Goal: Obtain resource: Obtain resource

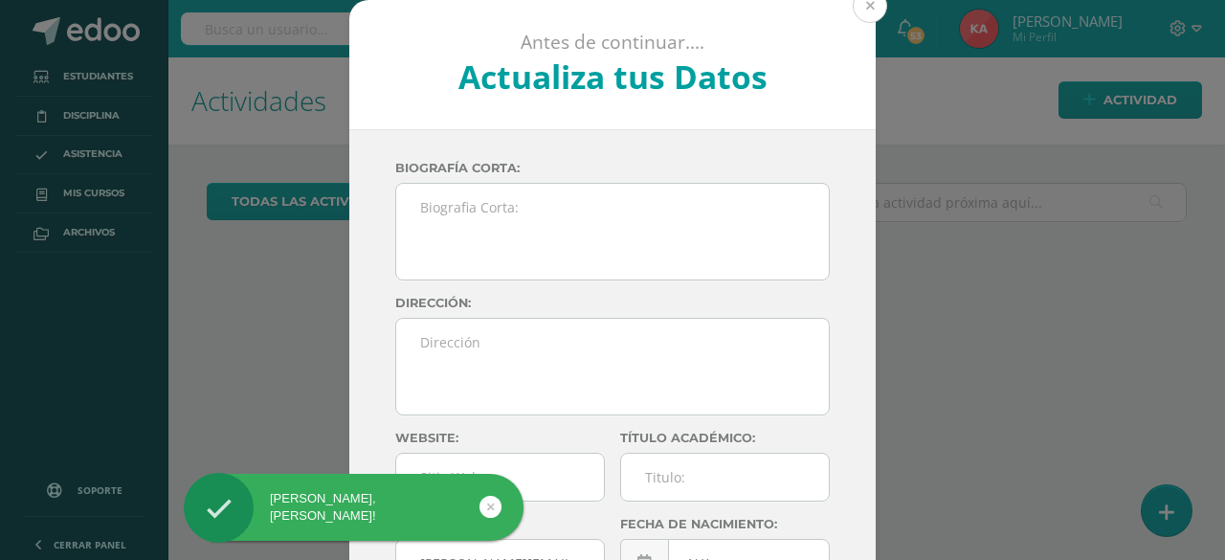
click at [859, 13] on button at bounding box center [870, 6] width 34 height 34
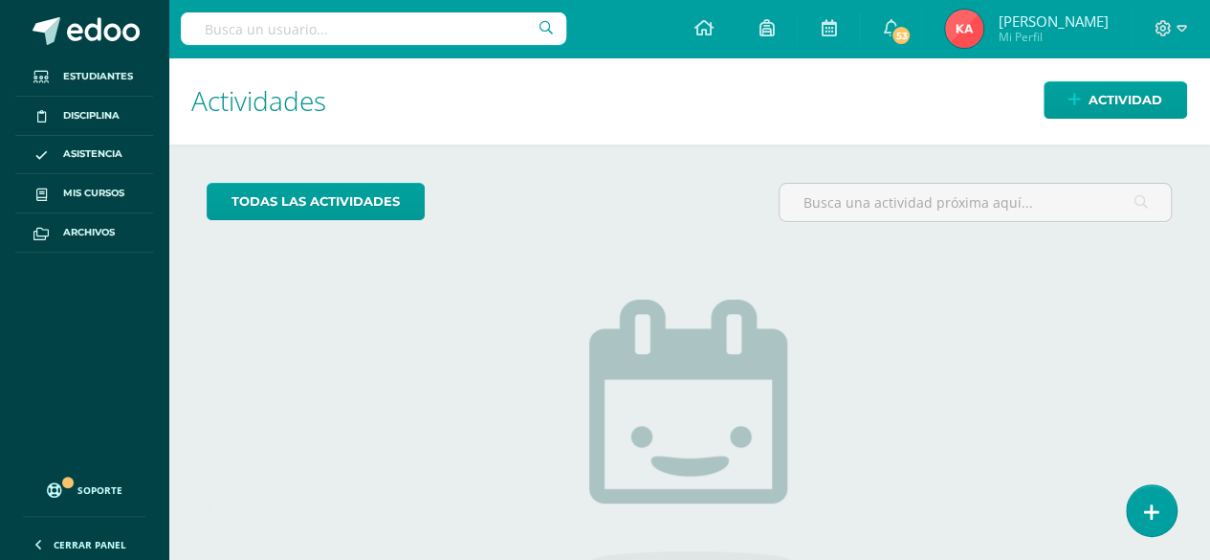
click at [484, 510] on div "Hola Karina Valeska Leiva Diaz, bienvenido a Edoo!" at bounding box center [384, 511] width 349 height 74
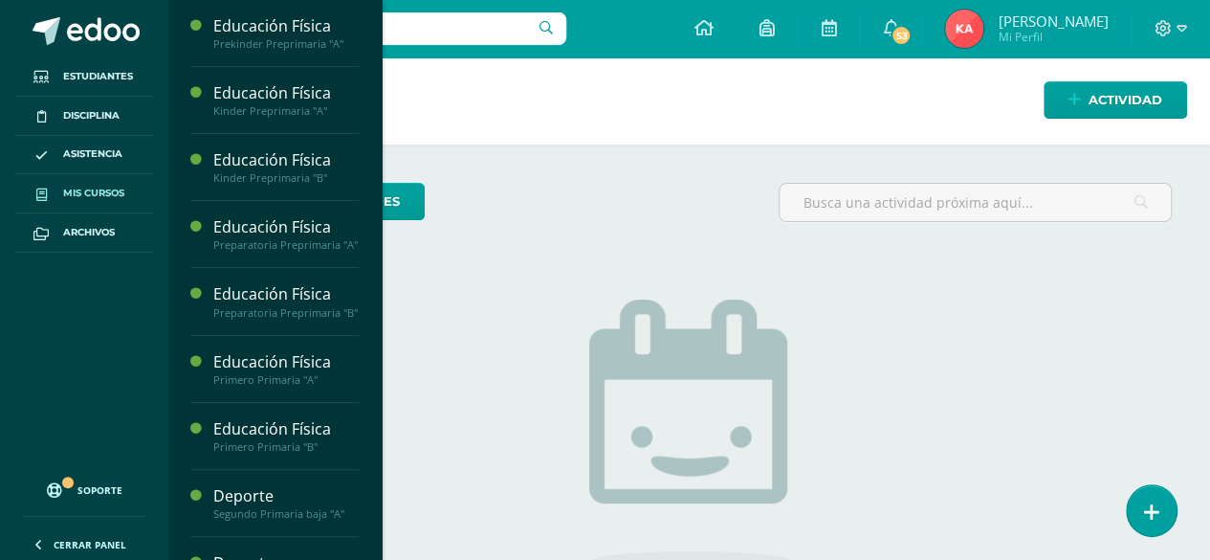
click at [91, 186] on span "Mis cursos" at bounding box center [93, 193] width 61 height 15
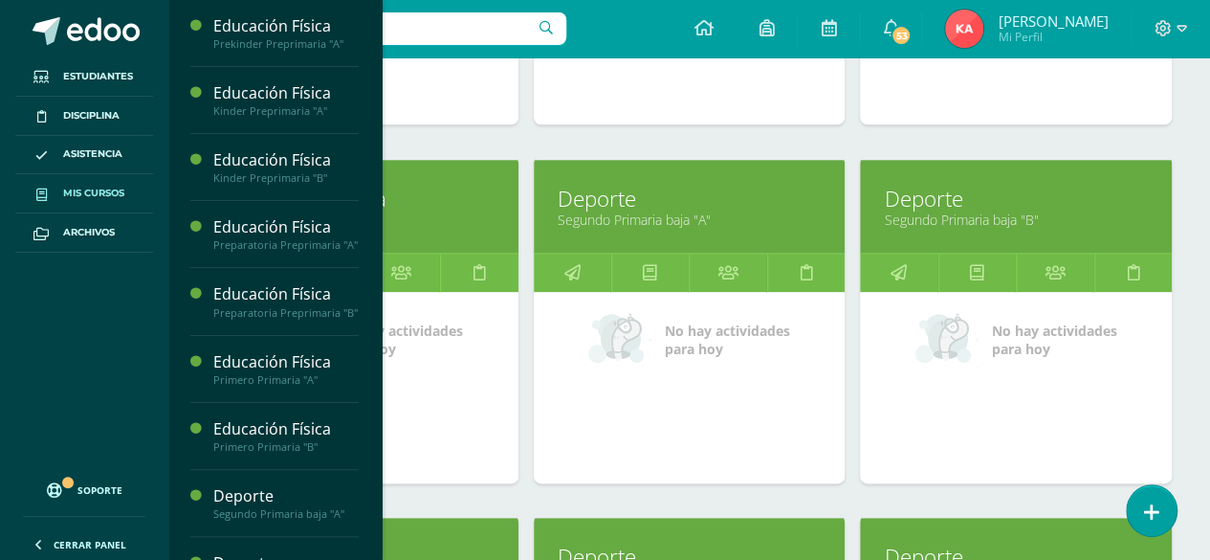
scroll to position [852, 0]
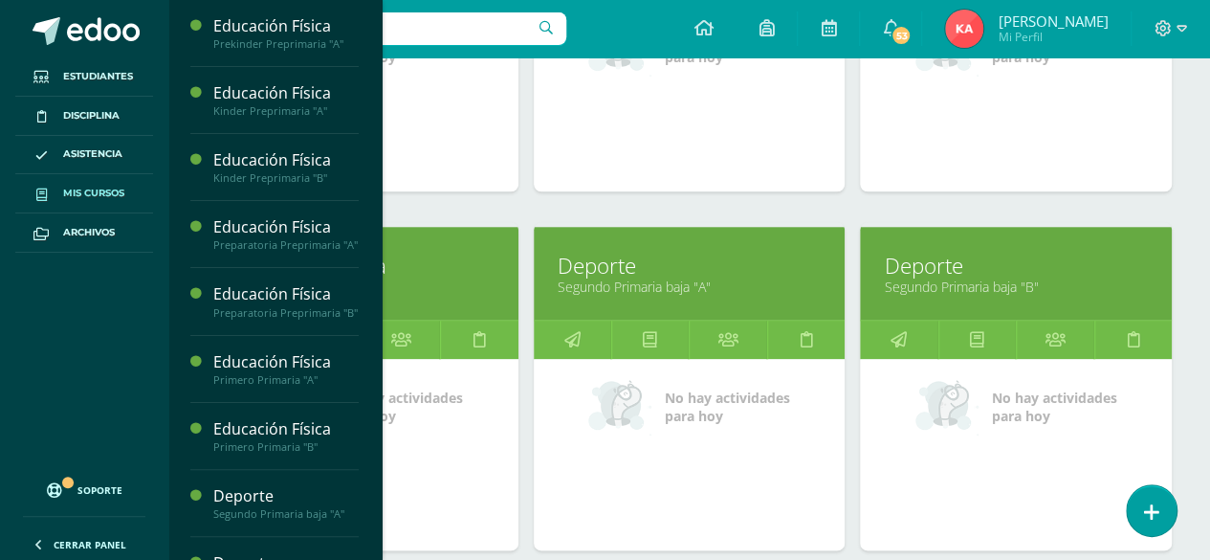
click at [671, 281] on link "Segundo Primaria baja "A"" at bounding box center [690, 286] width 264 height 18
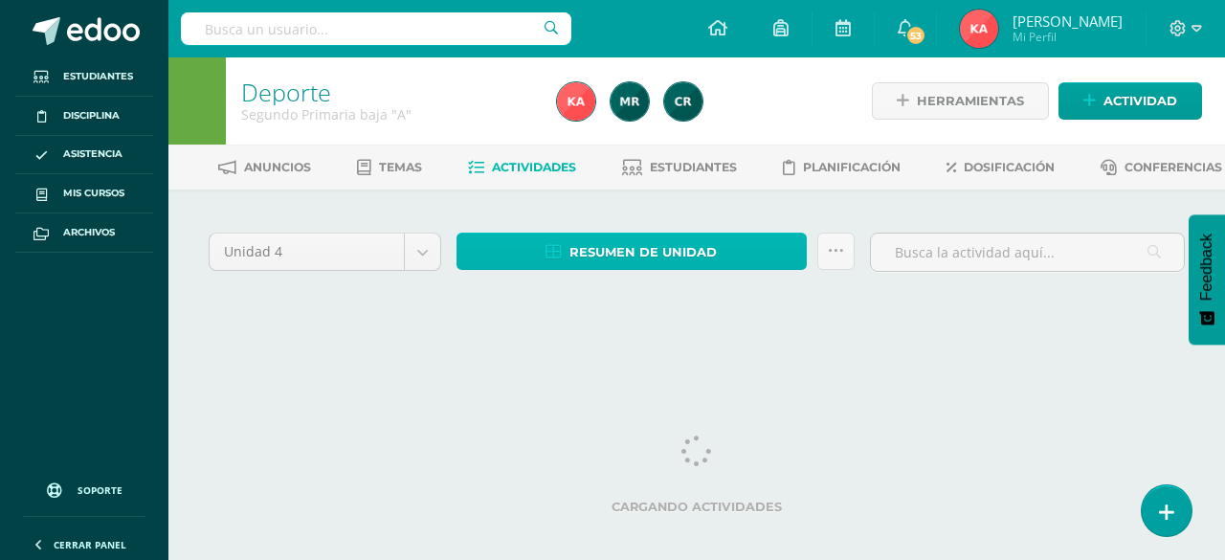
click at [647, 270] on span "Resumen de unidad" at bounding box center [642, 251] width 147 height 35
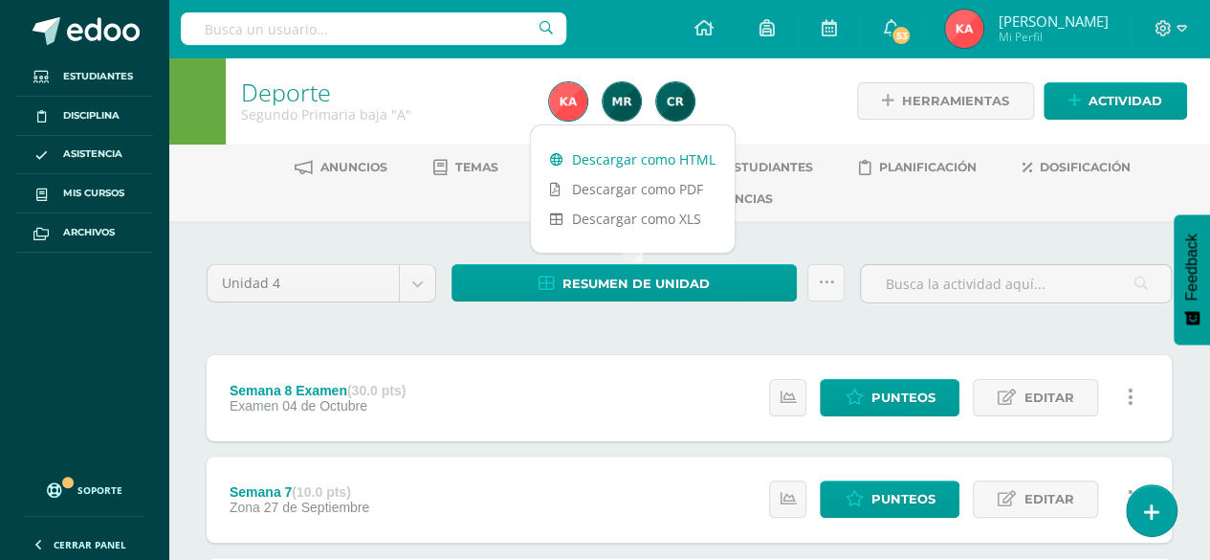
click at [633, 158] on link "Descargar como HTML" at bounding box center [633, 159] width 204 height 30
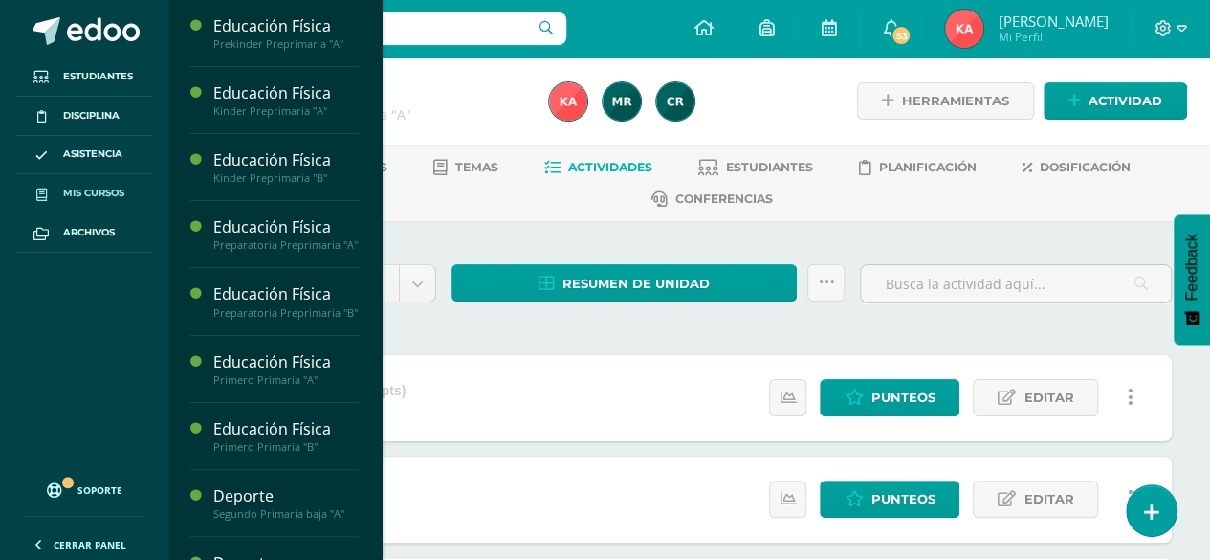
click at [111, 196] on span "Mis cursos" at bounding box center [93, 193] width 61 height 15
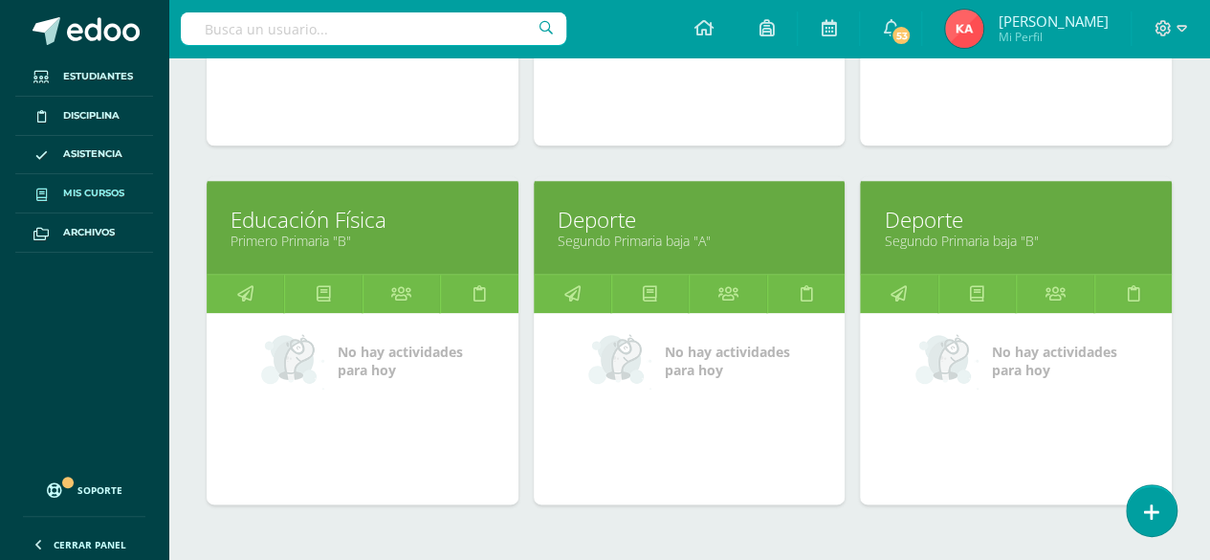
scroll to position [899, 0]
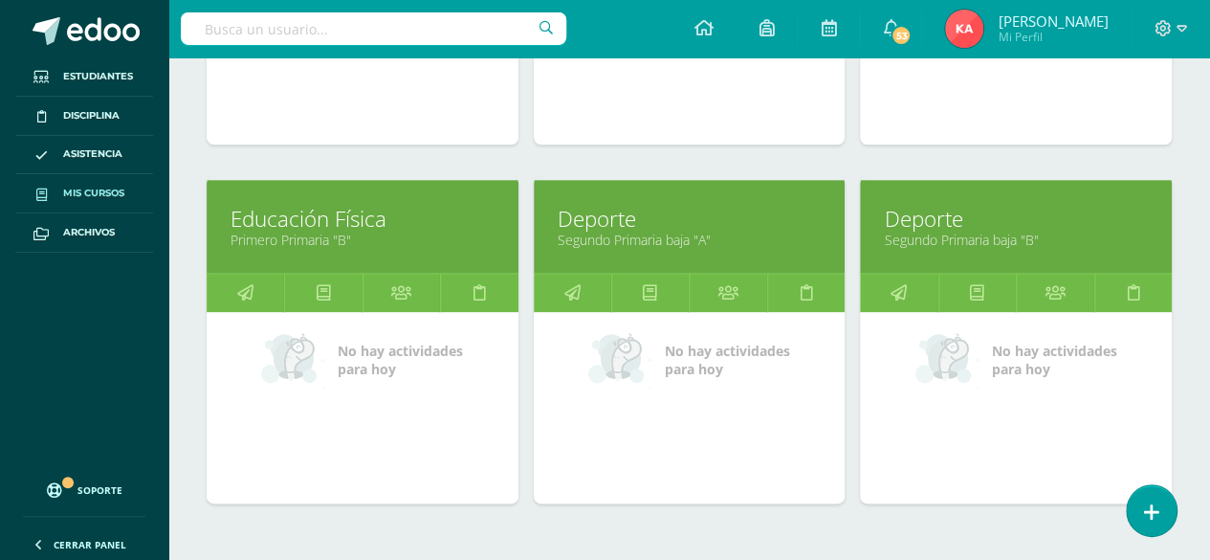
click at [1048, 219] on link "Deporte" at bounding box center [1016, 219] width 264 height 30
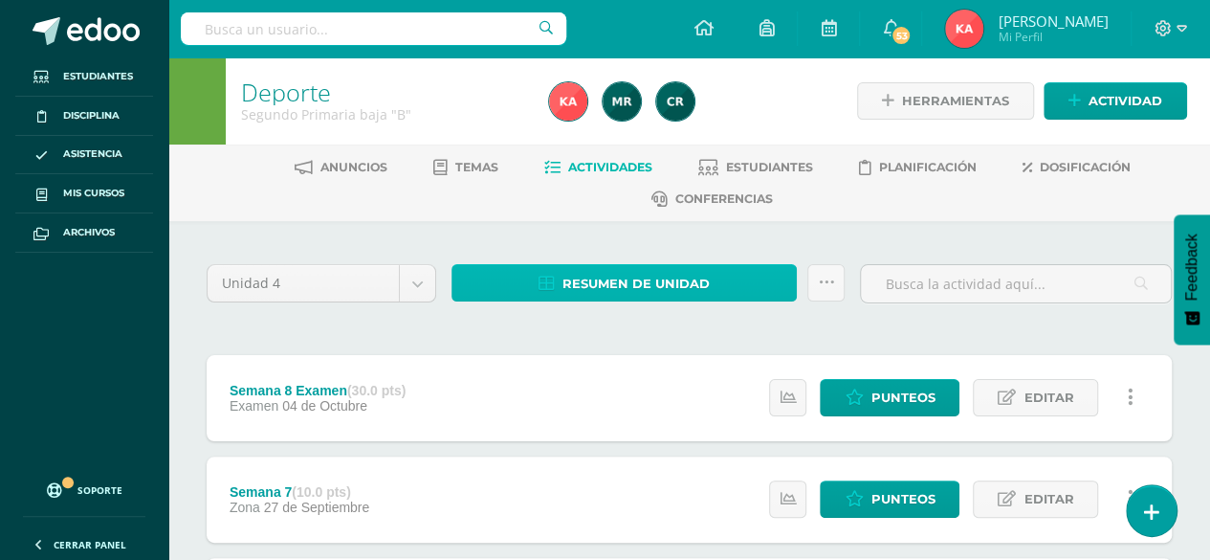
click at [602, 276] on span "Resumen de unidad" at bounding box center [636, 283] width 147 height 35
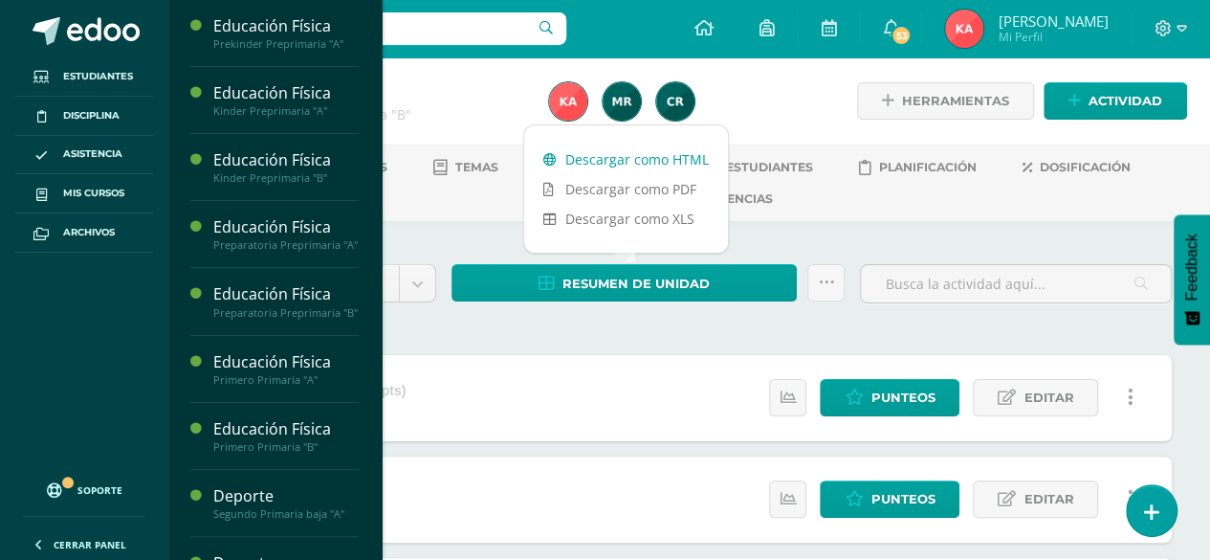
click at [617, 161] on link "Descargar como HTML" at bounding box center [626, 159] width 204 height 30
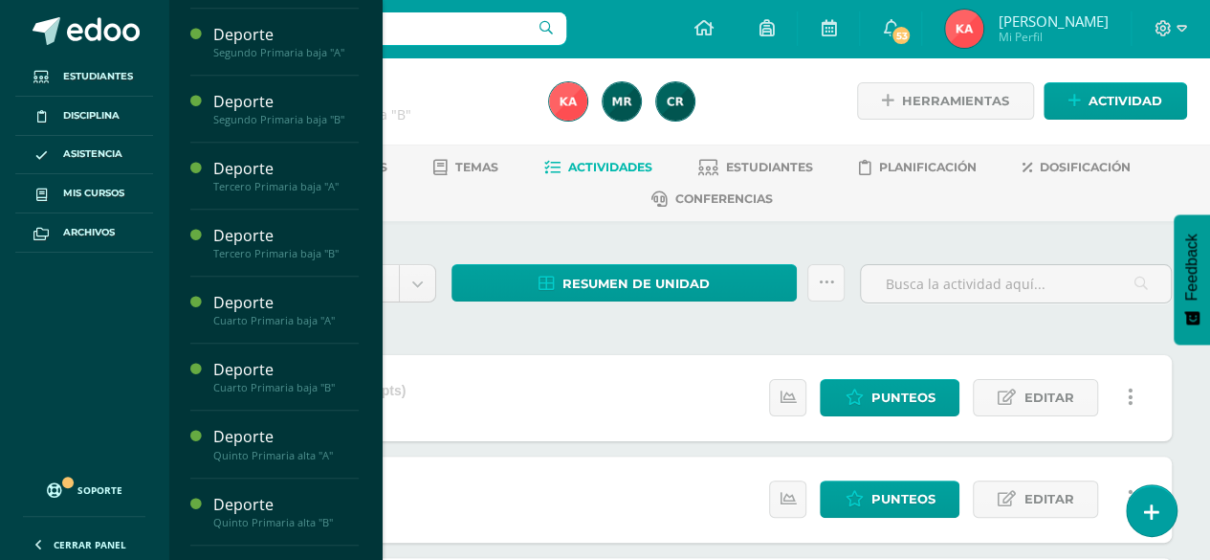
scroll to position [463, 0]
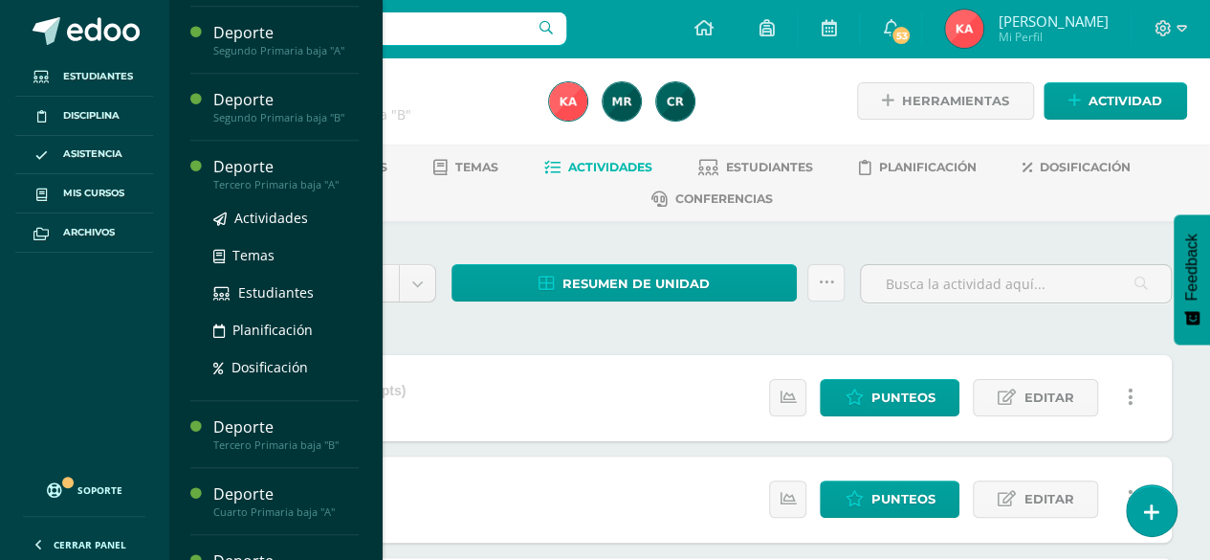
click at [299, 178] on div "Deporte" at bounding box center [285, 167] width 145 height 22
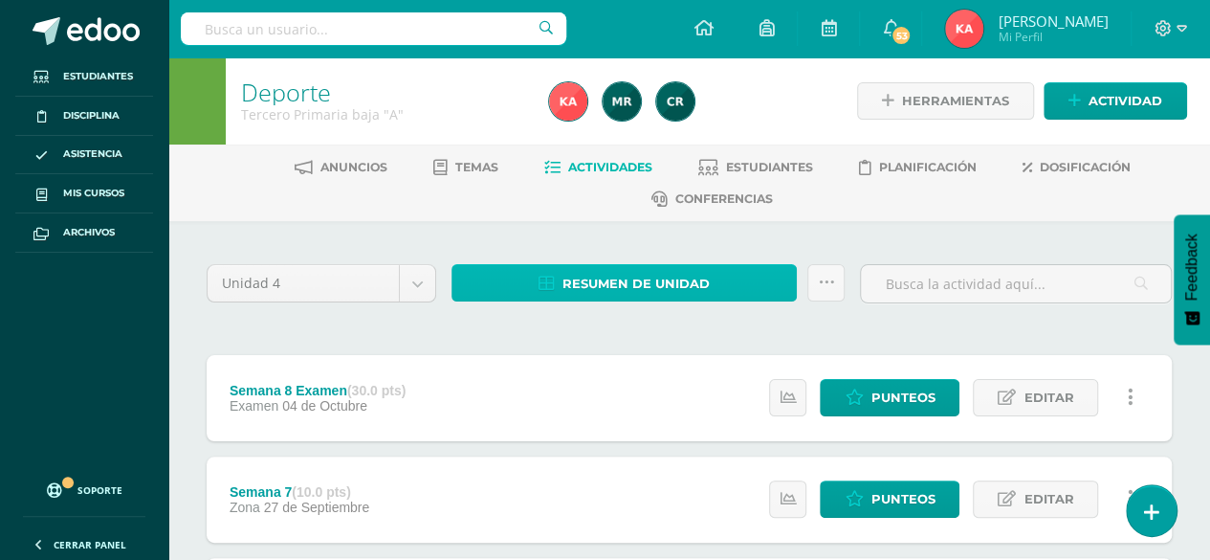
click at [617, 295] on span "Resumen de unidad" at bounding box center [636, 283] width 147 height 35
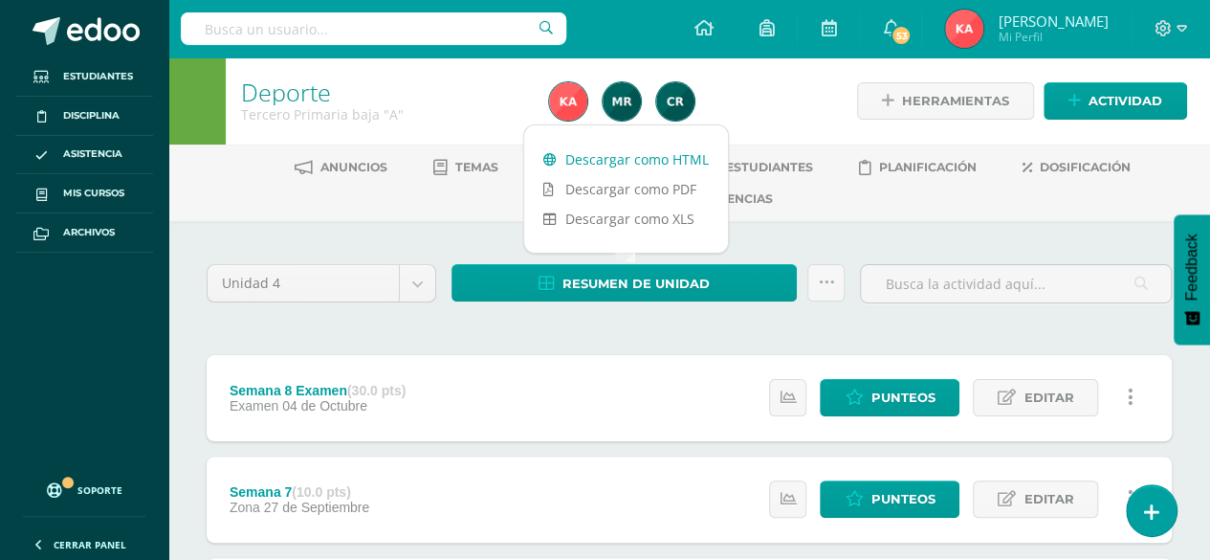
click at [655, 146] on link "Descargar como HTML" at bounding box center [626, 159] width 204 height 30
click at [106, 197] on span "Mis cursos" at bounding box center [93, 193] width 61 height 15
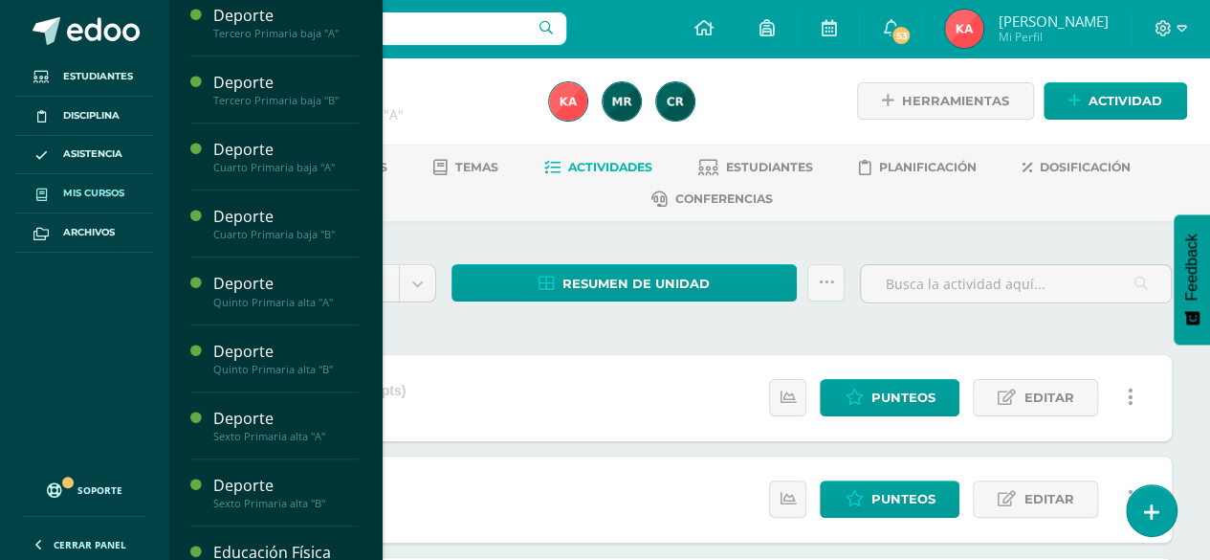
scroll to position [613, 0]
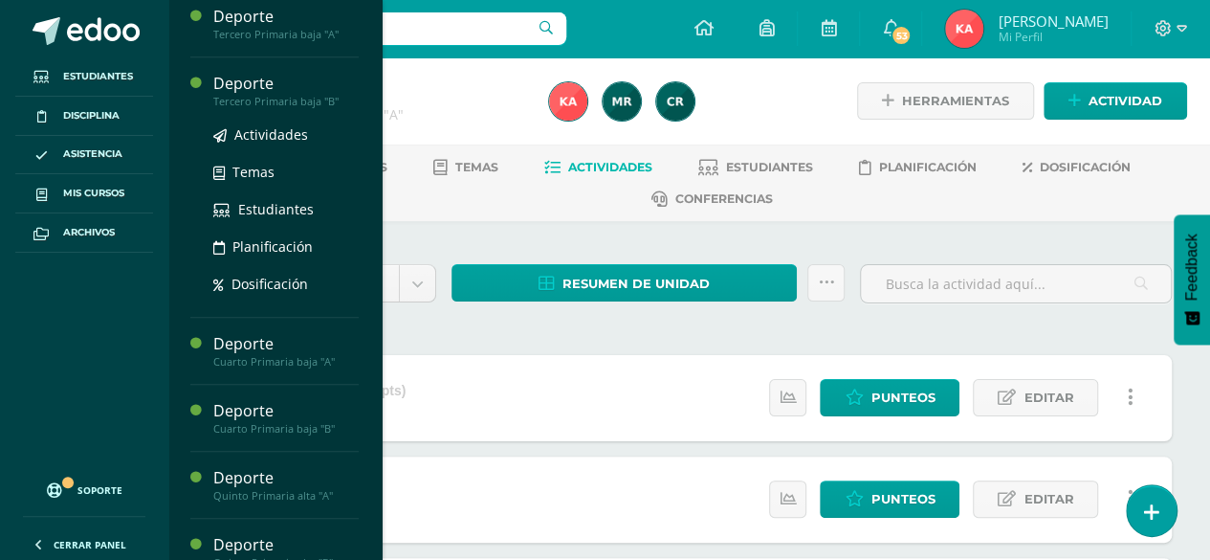
click at [294, 95] on div "Deporte" at bounding box center [285, 84] width 145 height 22
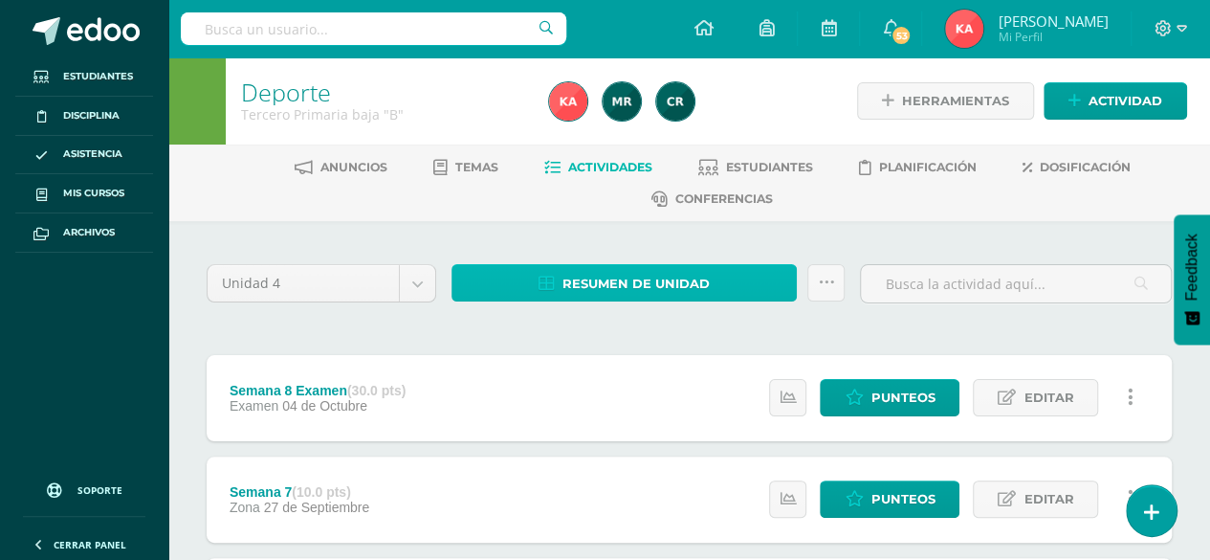
click at [633, 273] on span "Resumen de unidad" at bounding box center [636, 283] width 147 height 35
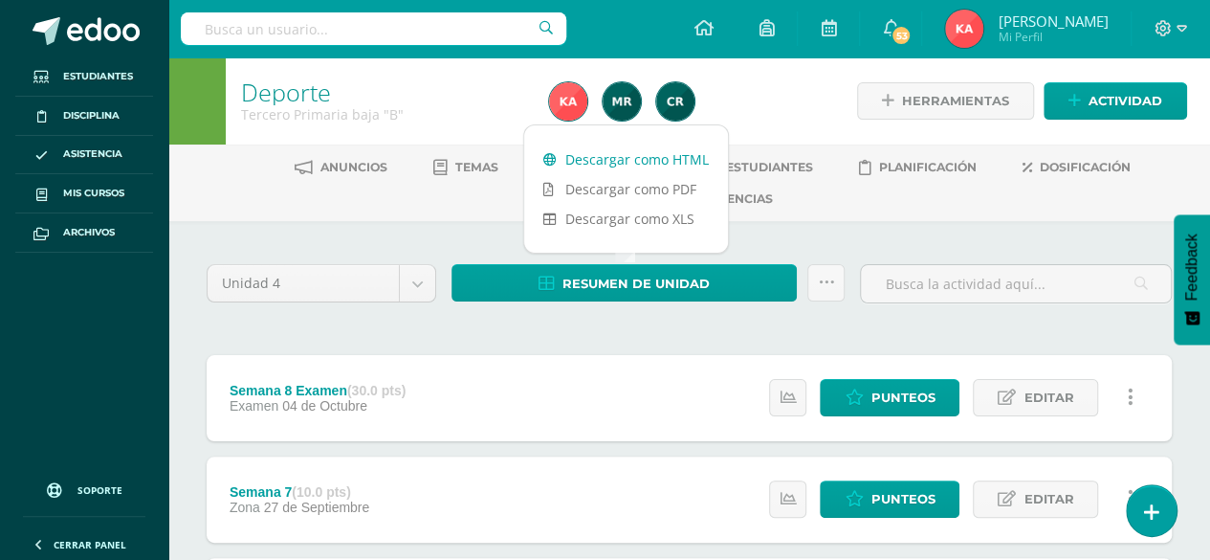
click at [649, 146] on link "Descargar como HTML" at bounding box center [626, 159] width 204 height 30
click at [115, 189] on span "Mis cursos" at bounding box center [93, 193] width 61 height 15
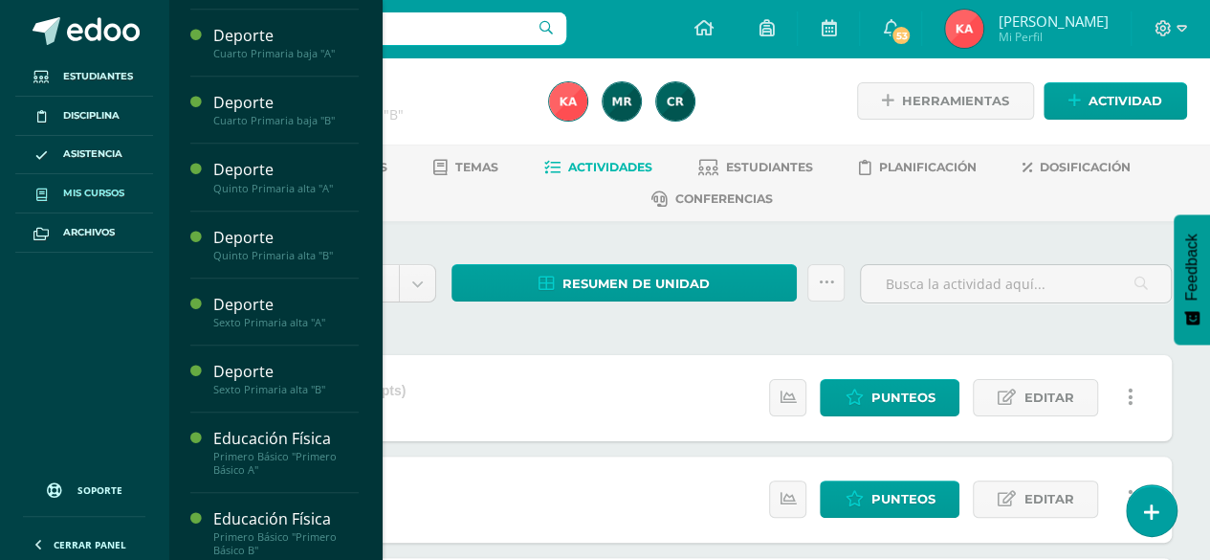
scroll to position [732, 0]
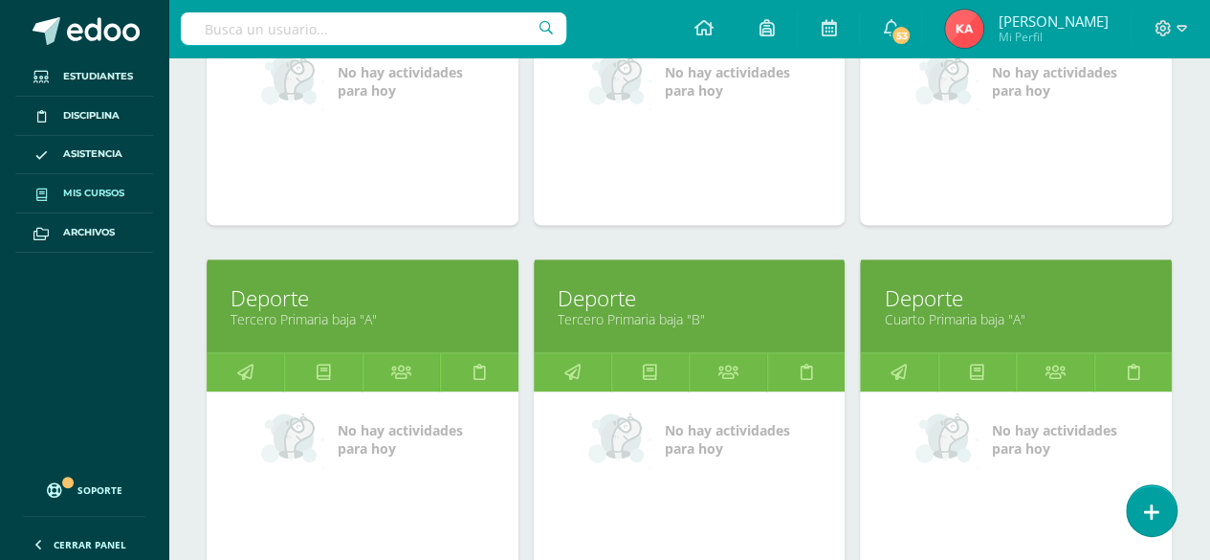
scroll to position [1177, 0]
click at [990, 295] on link "Deporte" at bounding box center [1016, 298] width 264 height 30
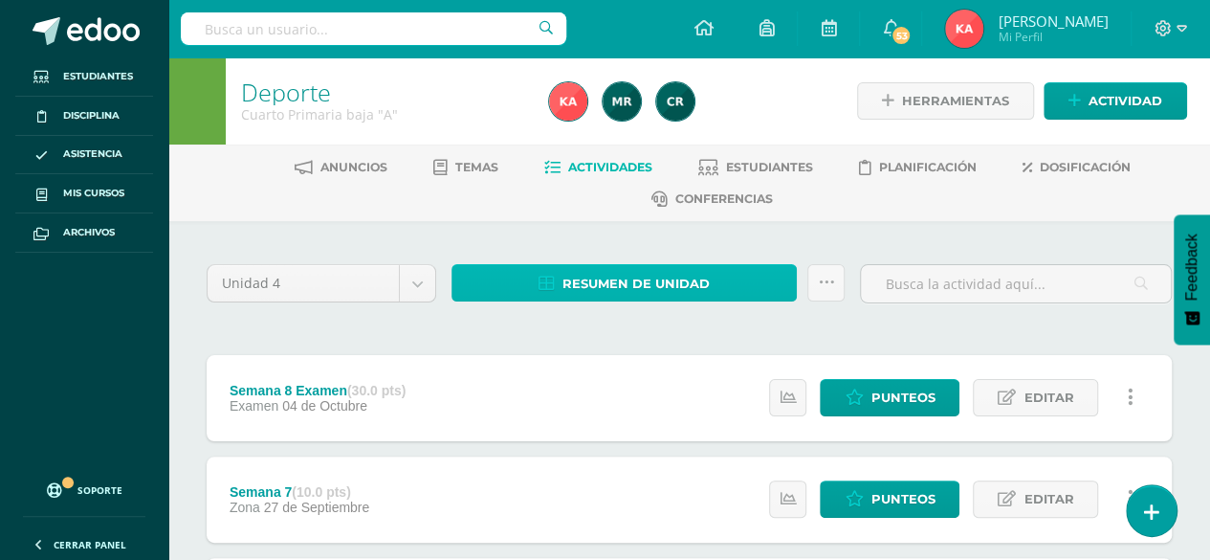
click at [653, 276] on span "Resumen de unidad" at bounding box center [636, 283] width 147 height 35
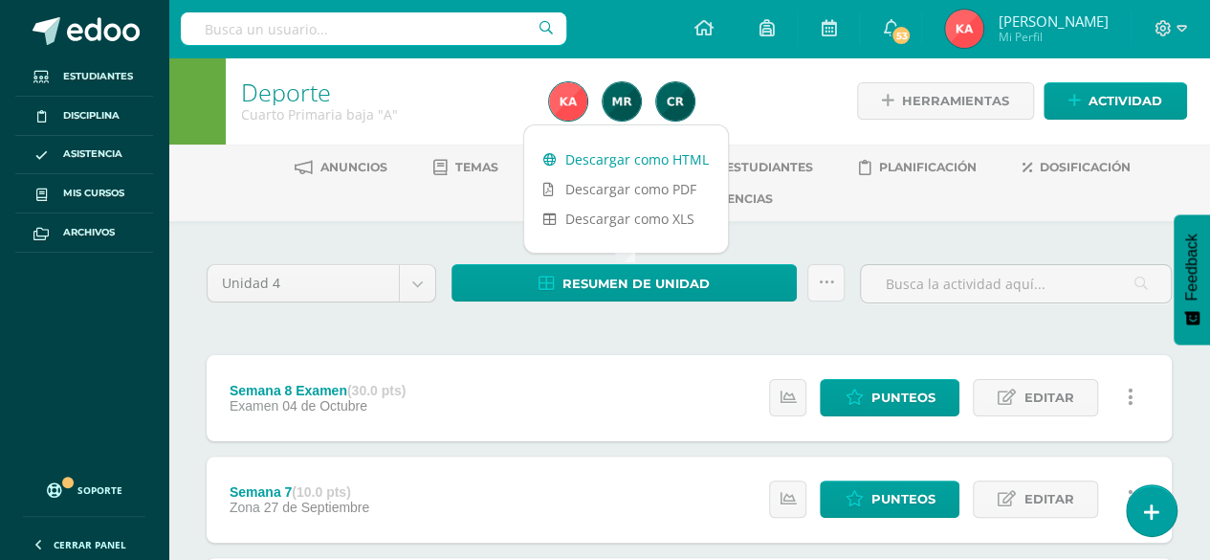
click at [647, 157] on link "Descargar como HTML" at bounding box center [626, 159] width 204 height 30
click at [107, 195] on span "Mis cursos" at bounding box center [93, 193] width 61 height 15
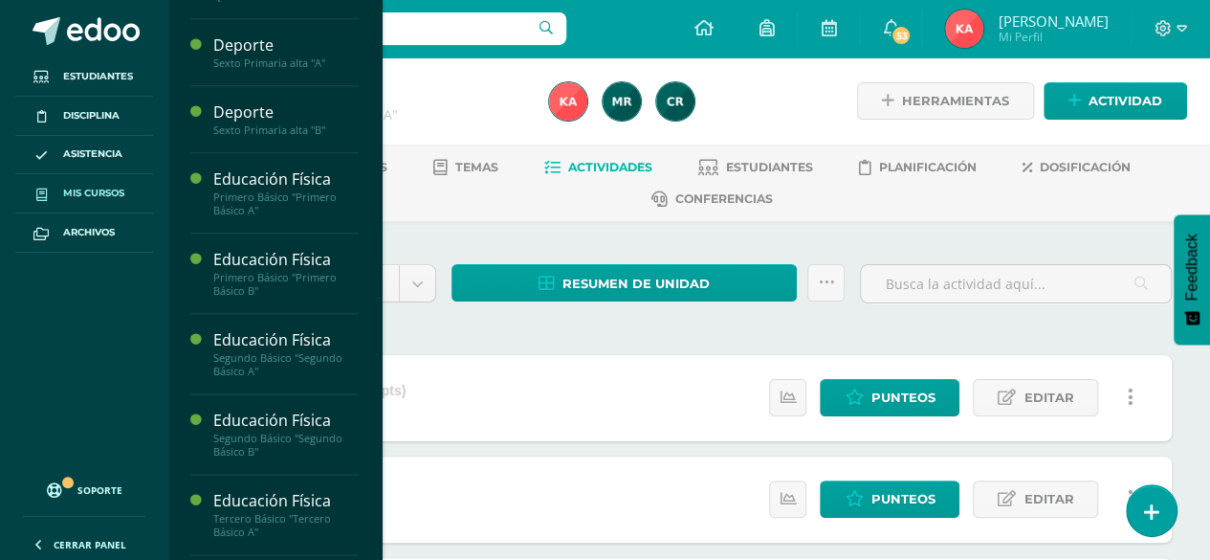
scroll to position [993, 0]
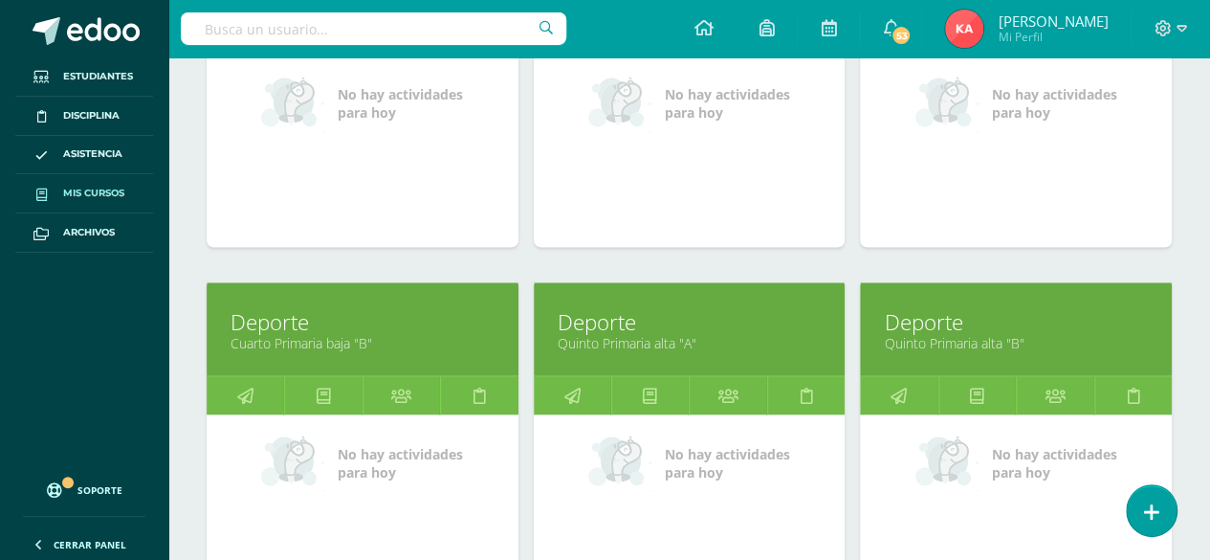
scroll to position [1514, 0]
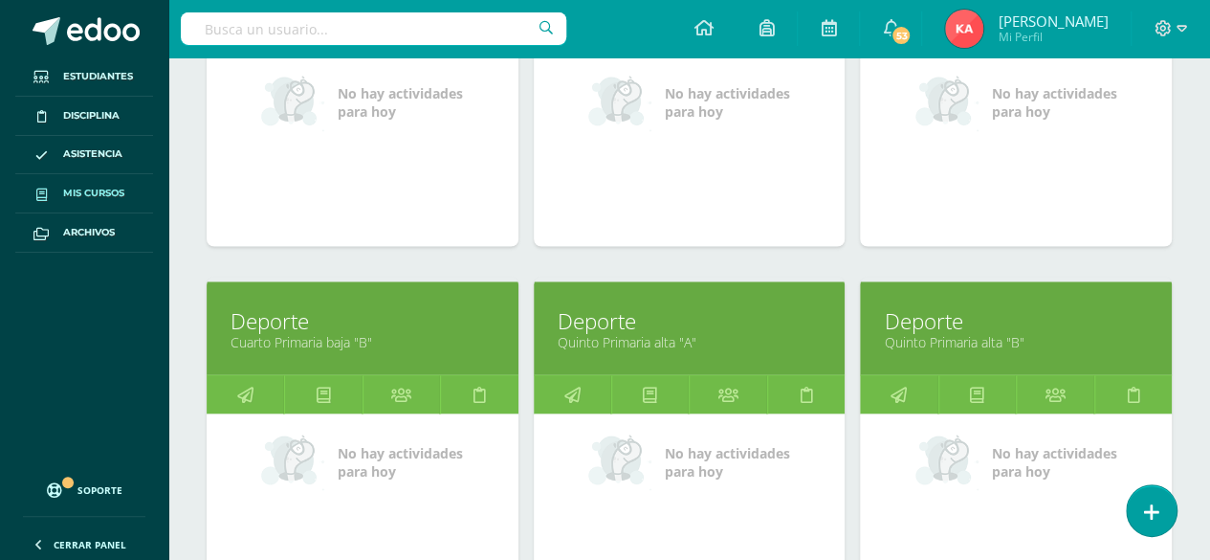
click at [383, 332] on link "Cuarto Primaria baja "B"" at bounding box center [363, 341] width 264 height 18
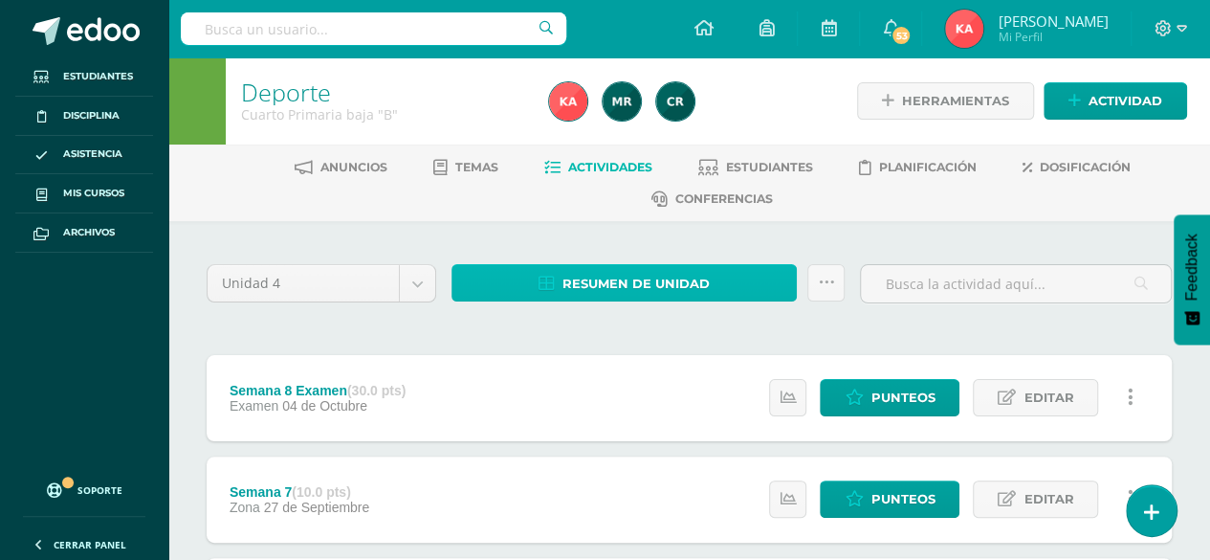
click at [607, 296] on span "Resumen de unidad" at bounding box center [636, 283] width 147 height 35
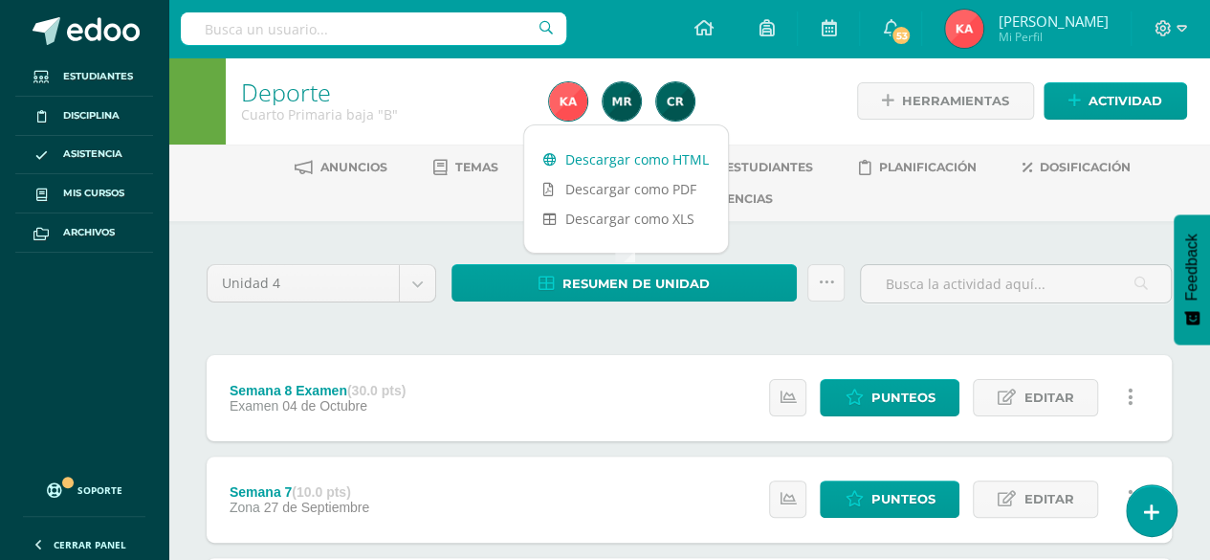
click at [616, 161] on link "Descargar como HTML" at bounding box center [626, 159] width 204 height 30
click at [110, 195] on span "Mis cursos" at bounding box center [93, 193] width 61 height 15
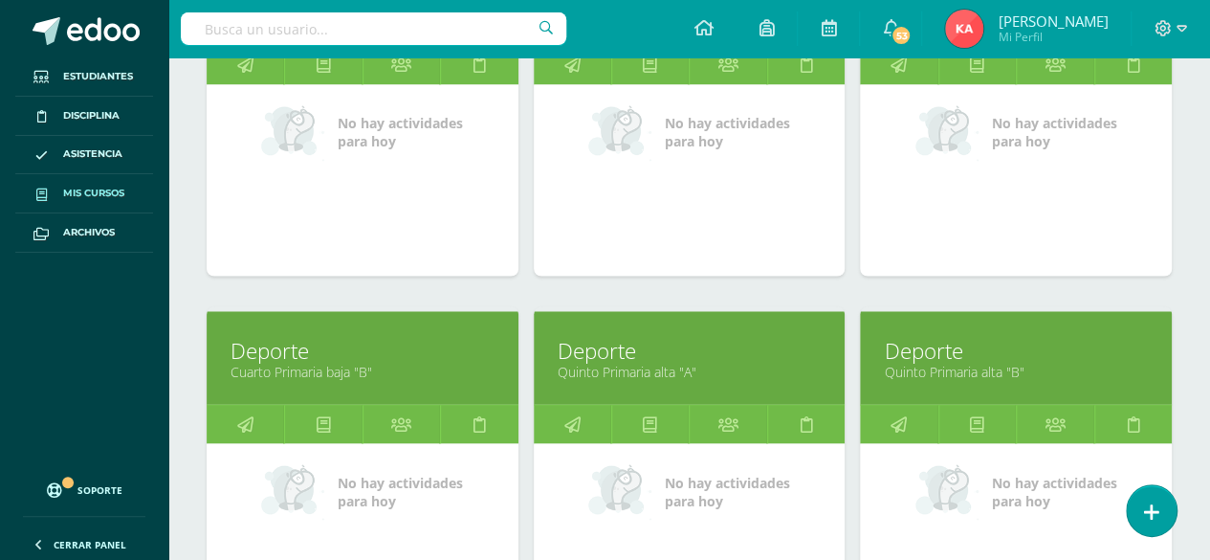
scroll to position [1485, 0]
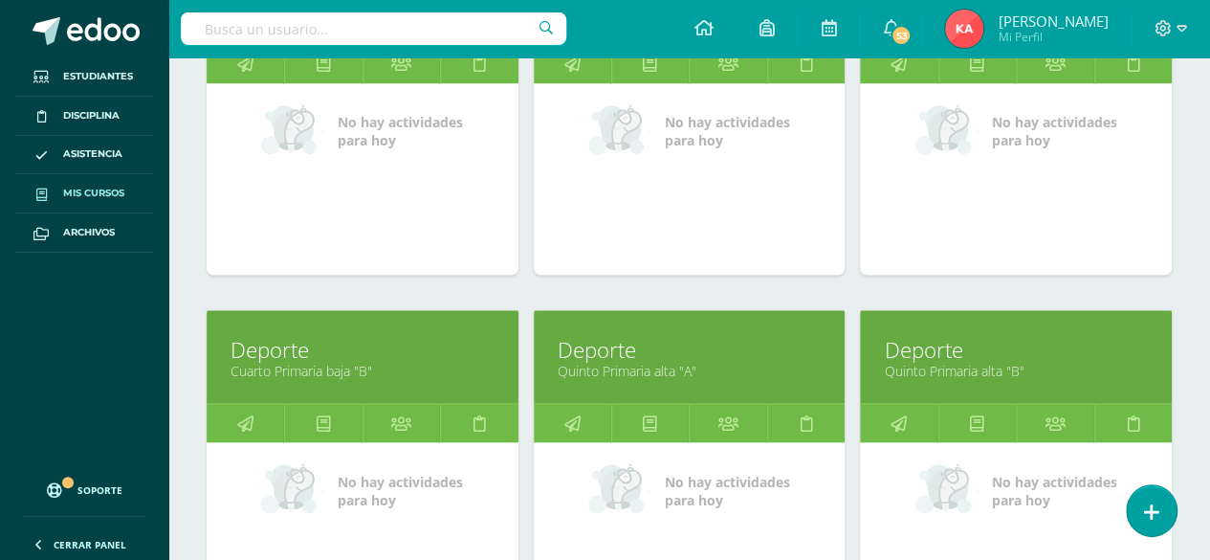
click at [383, 348] on link "Deporte" at bounding box center [363, 349] width 264 height 30
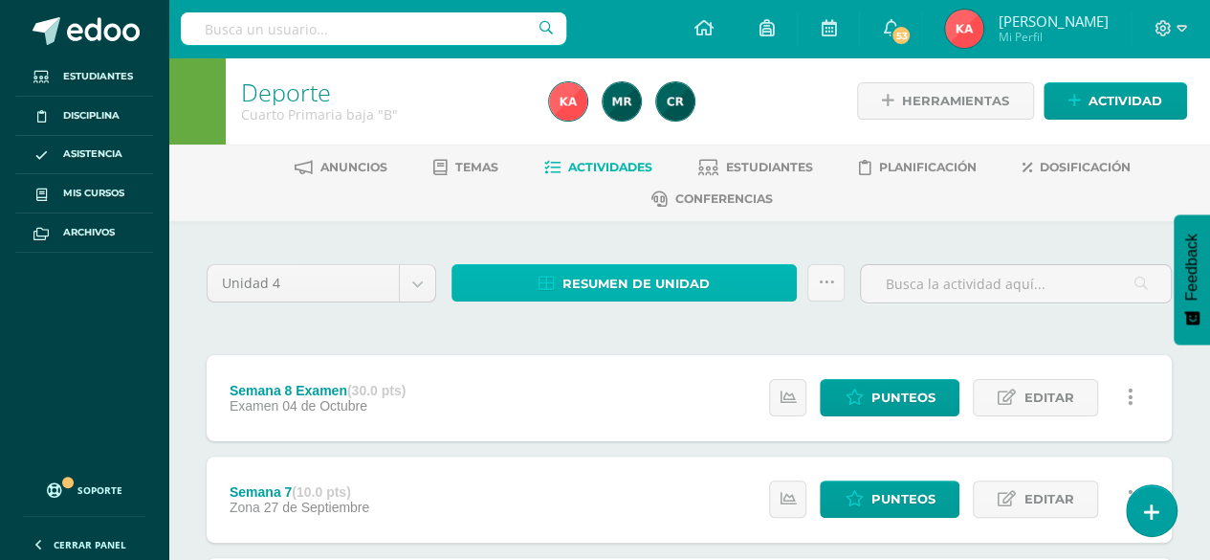
click at [607, 274] on span "Resumen de unidad" at bounding box center [636, 283] width 147 height 35
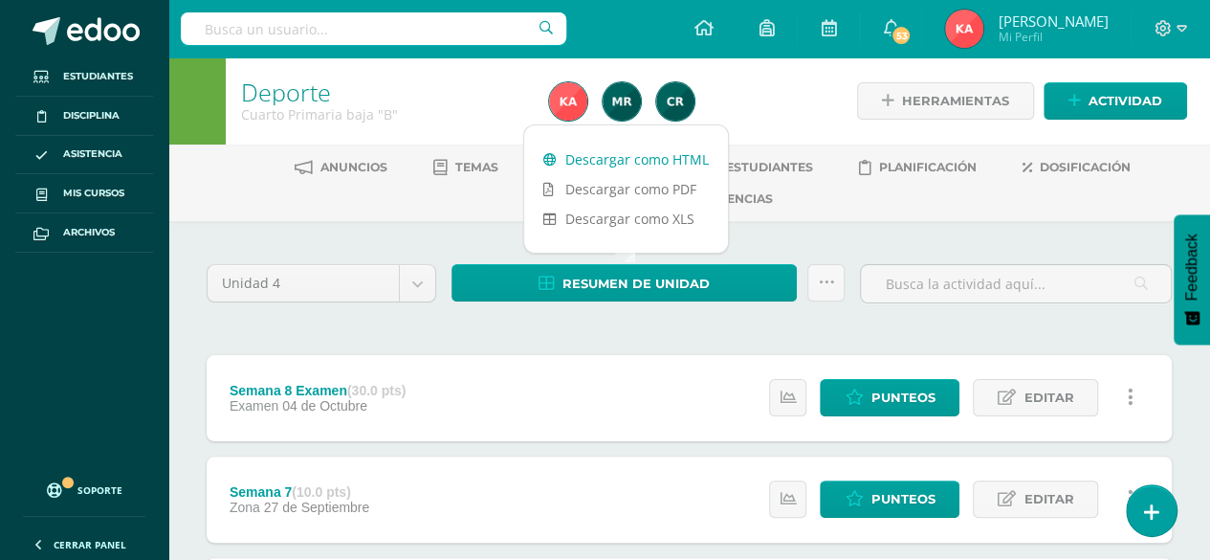
click at [675, 155] on link "Descargar como HTML" at bounding box center [626, 159] width 204 height 30
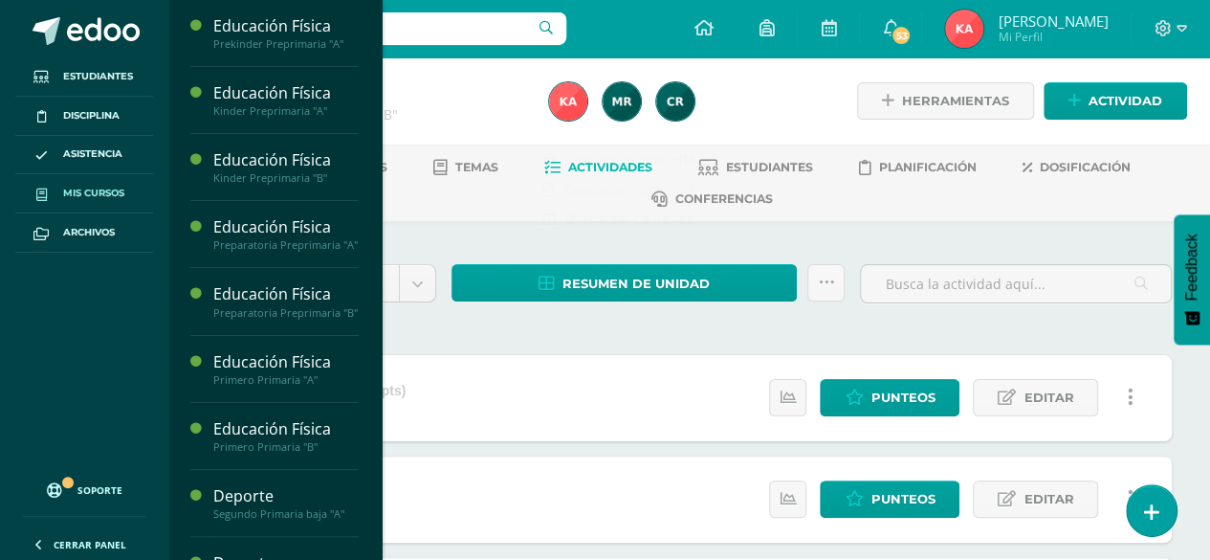
click at [82, 194] on span "Mis cursos" at bounding box center [93, 193] width 61 height 15
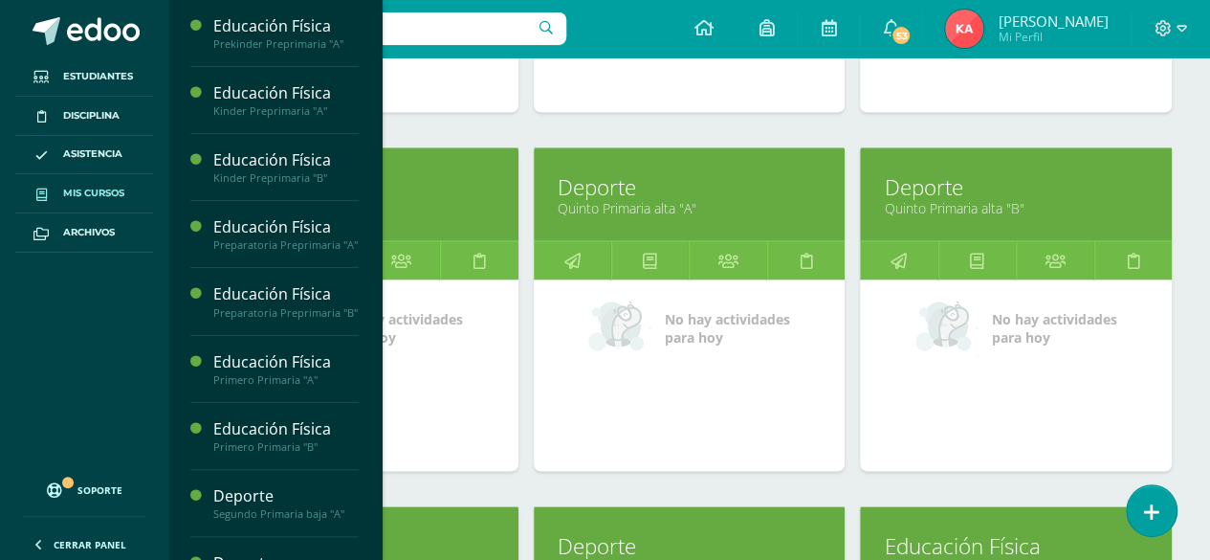
scroll to position [1649, 0]
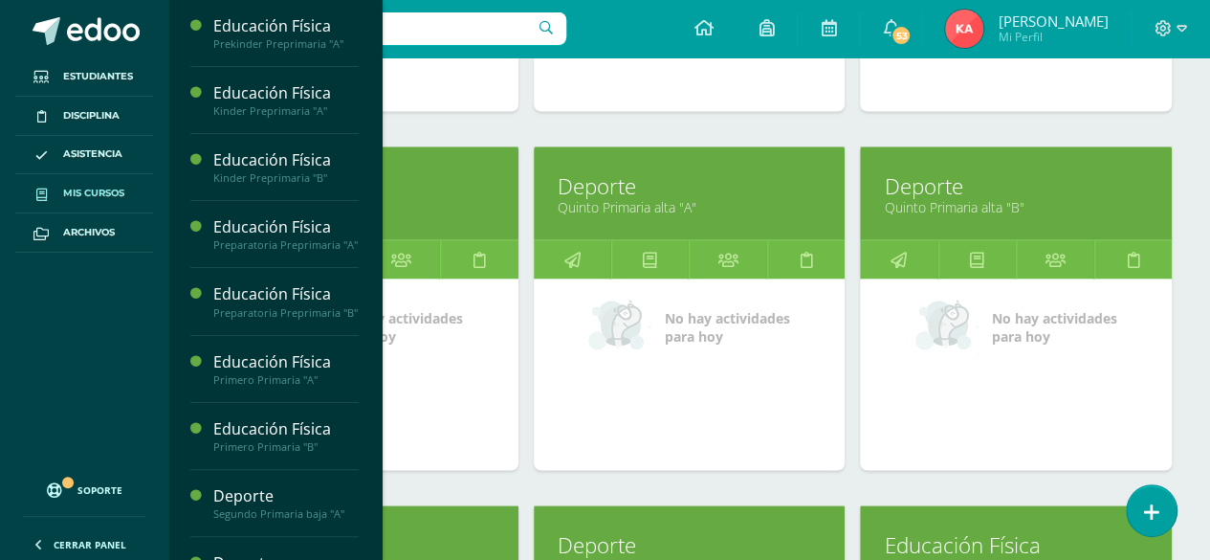
click at [748, 184] on link "Deporte" at bounding box center [690, 185] width 264 height 30
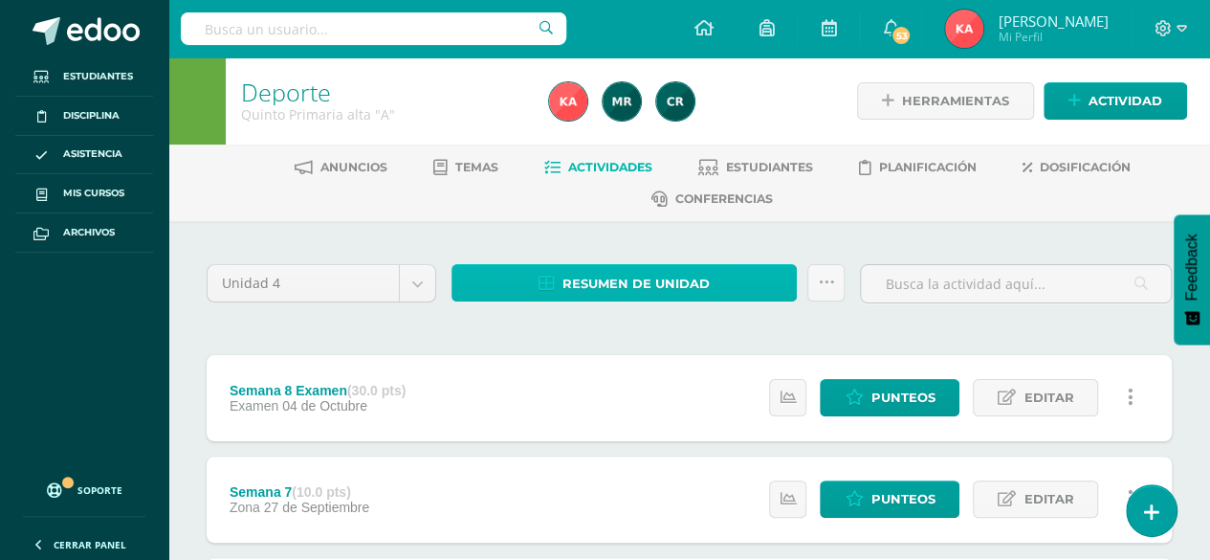
click at [630, 282] on span "Resumen de unidad" at bounding box center [636, 283] width 147 height 35
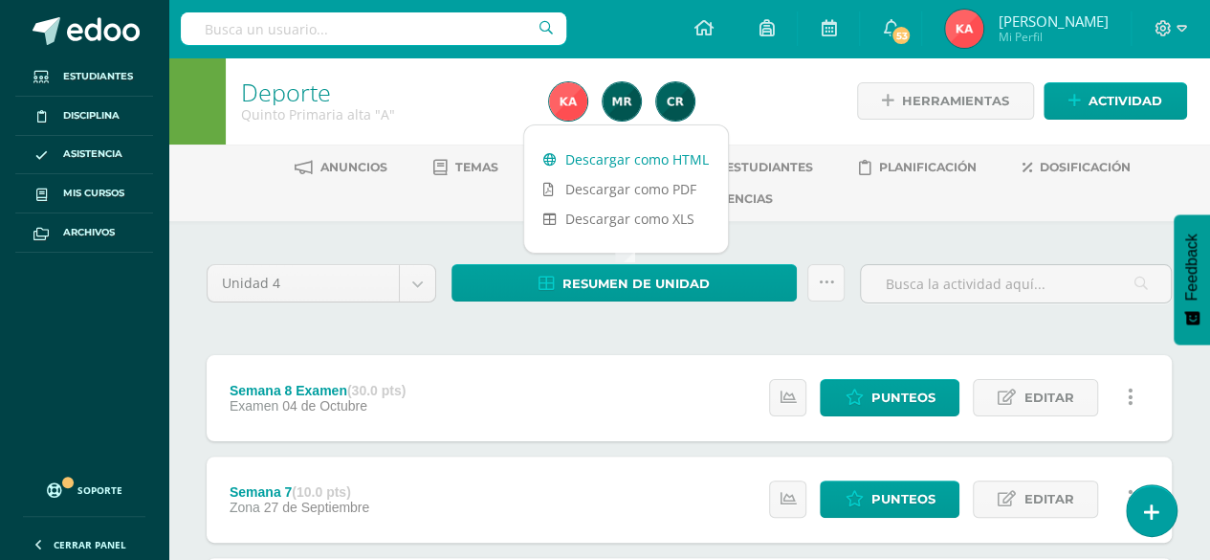
click at [630, 165] on link "Descargar como HTML" at bounding box center [626, 159] width 204 height 30
click at [101, 189] on span "Mis cursos" at bounding box center [93, 193] width 61 height 15
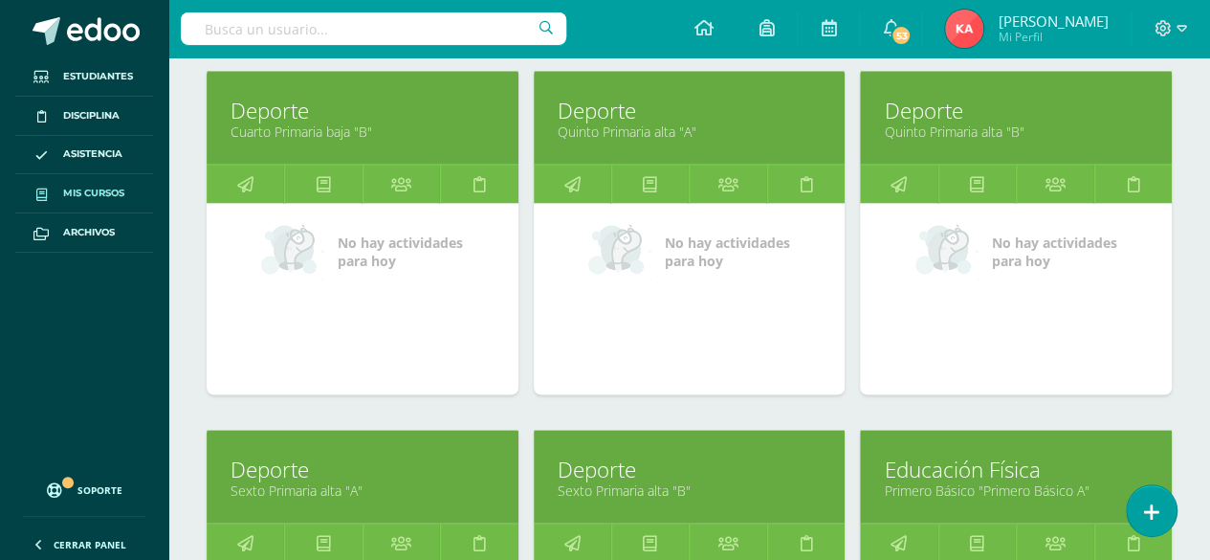
scroll to position [1726, 0]
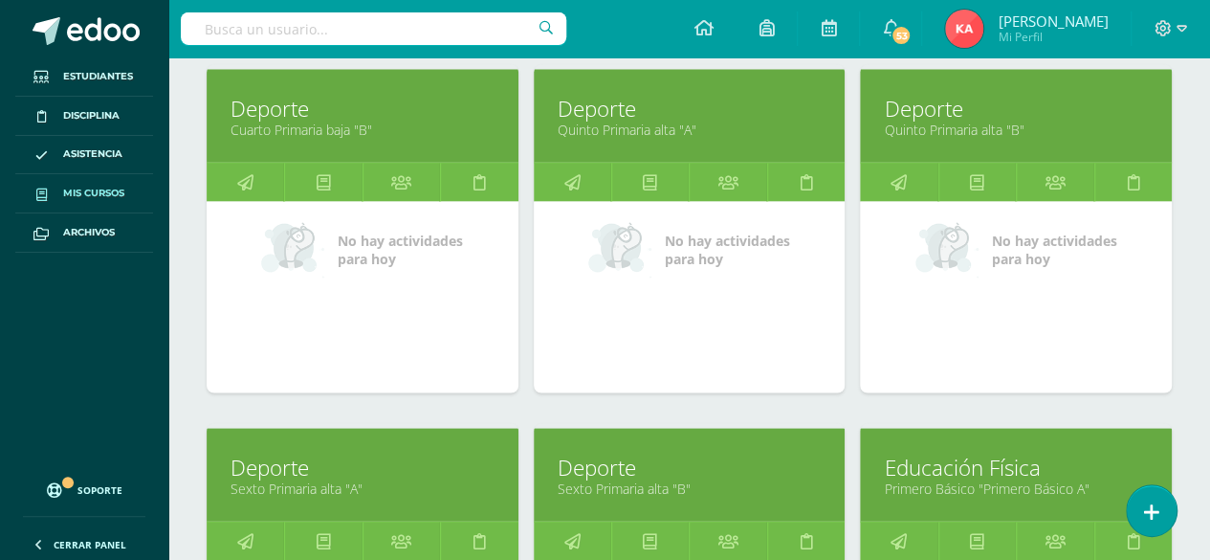
click at [1060, 120] on link "Quinto Primaria alta "B"" at bounding box center [1016, 129] width 264 height 18
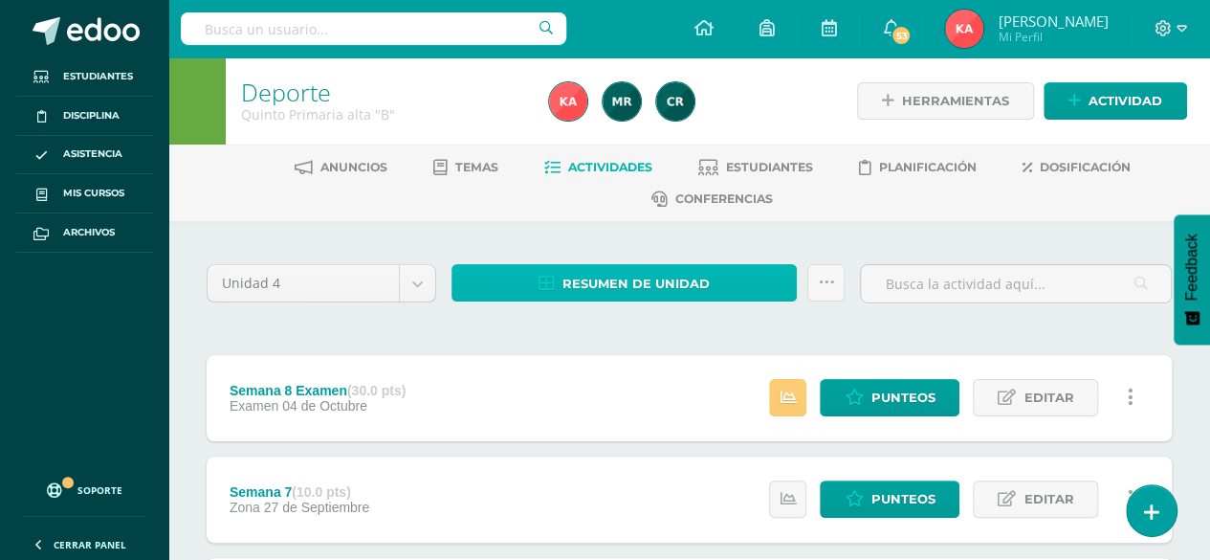
click at [728, 266] on link "Resumen de unidad" at bounding box center [624, 282] width 345 height 37
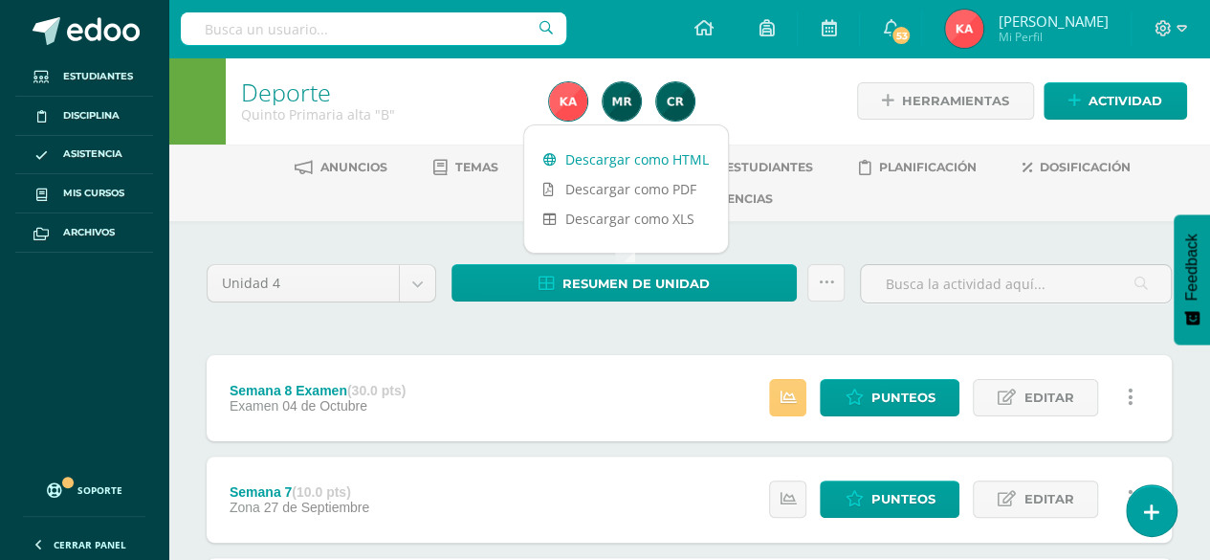
click at [678, 152] on link "Descargar como HTML" at bounding box center [626, 159] width 204 height 30
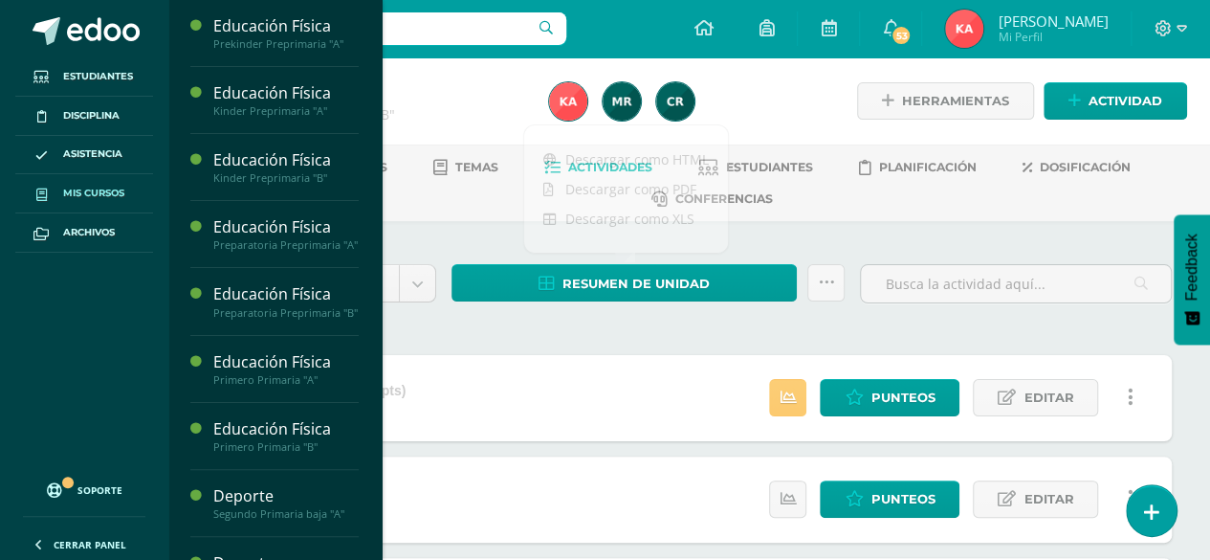
click at [94, 193] on span "Mis cursos" at bounding box center [93, 193] width 61 height 15
